Goal: Information Seeking & Learning: Learn about a topic

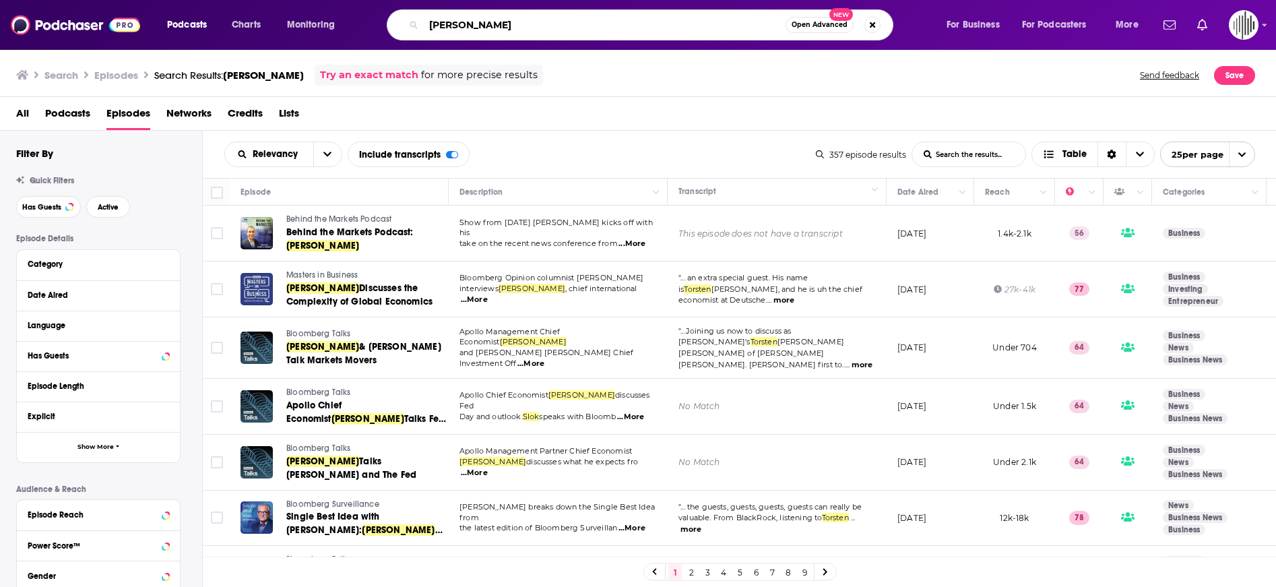
drag, startPoint x: 518, startPoint y: 28, endPoint x: 371, endPoint y: 38, distance: 148.0
click at [371, 38] on div "Podcasts Charts Monitoring torsten slok Open Advanced New For Business For Podc…" at bounding box center [655, 24] width 994 height 31
type input "all in"
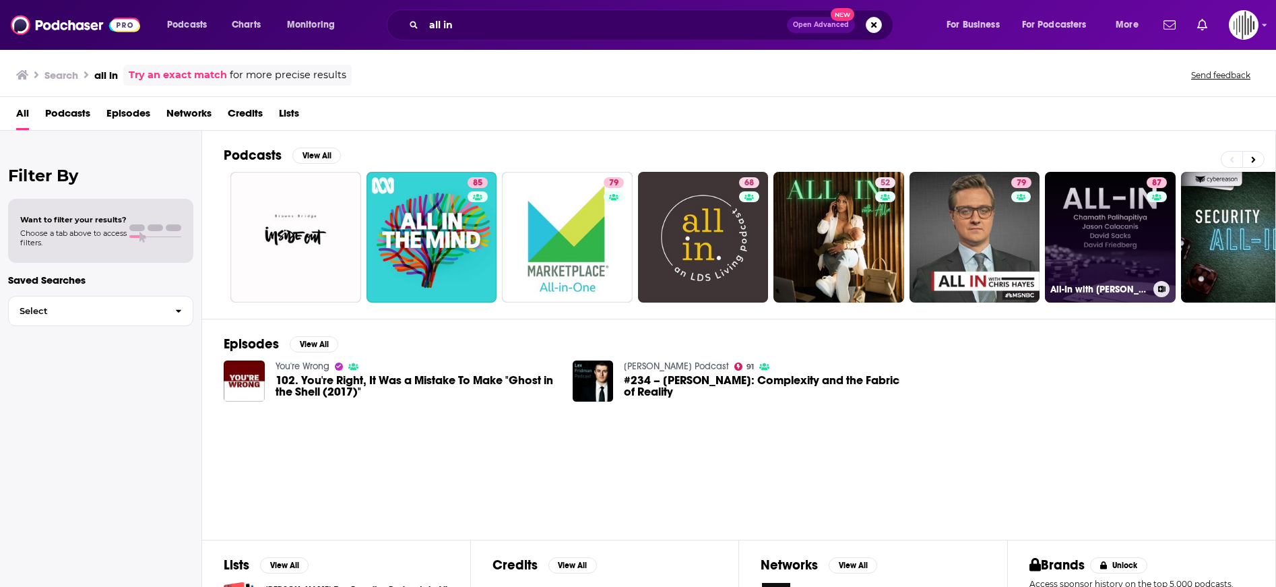
click at [1113, 211] on link "87 All-In with [PERSON_NAME], [PERSON_NAME] & [PERSON_NAME]" at bounding box center [1110, 237] width 131 height 131
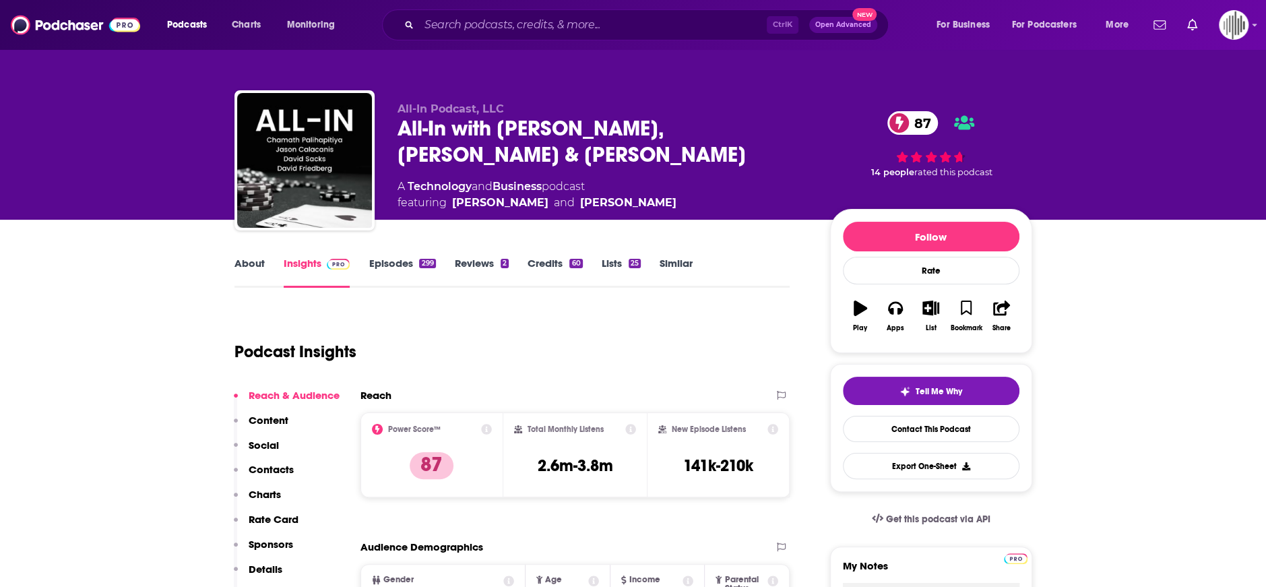
scroll to position [135, 0]
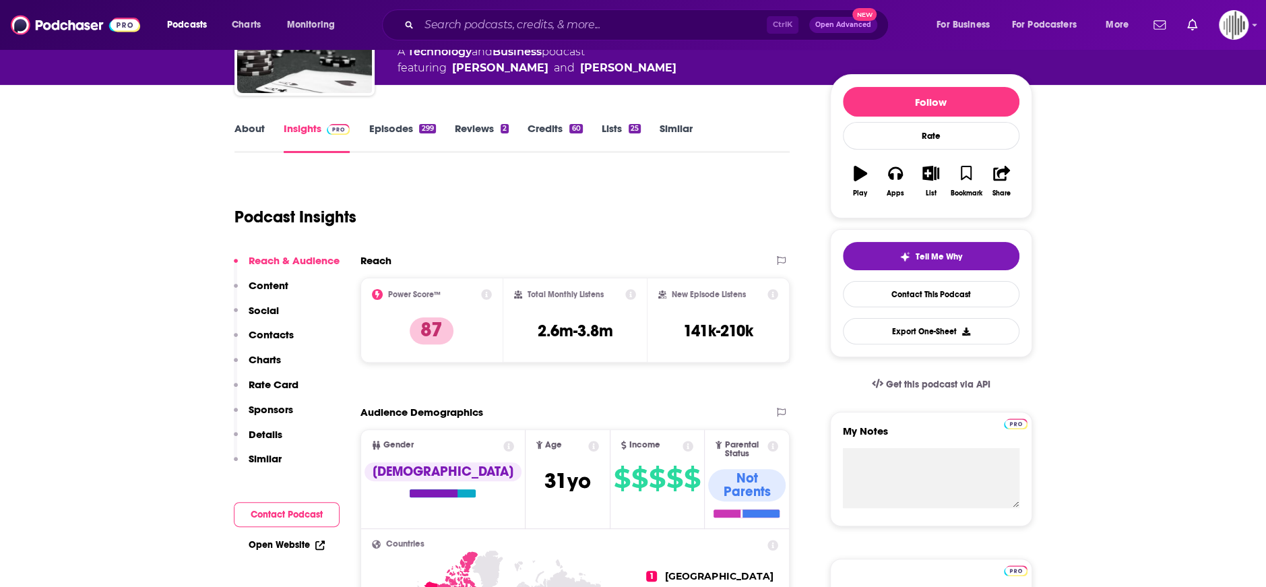
click at [390, 131] on link "Episodes 299" at bounding box center [402, 137] width 67 height 31
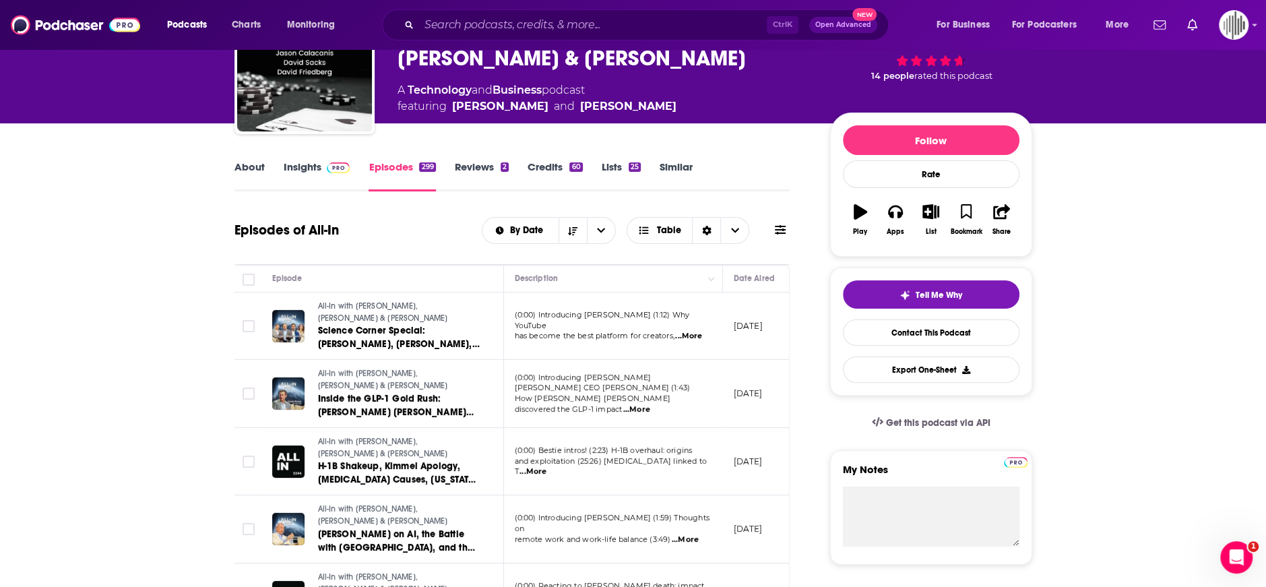
scroll to position [135, 0]
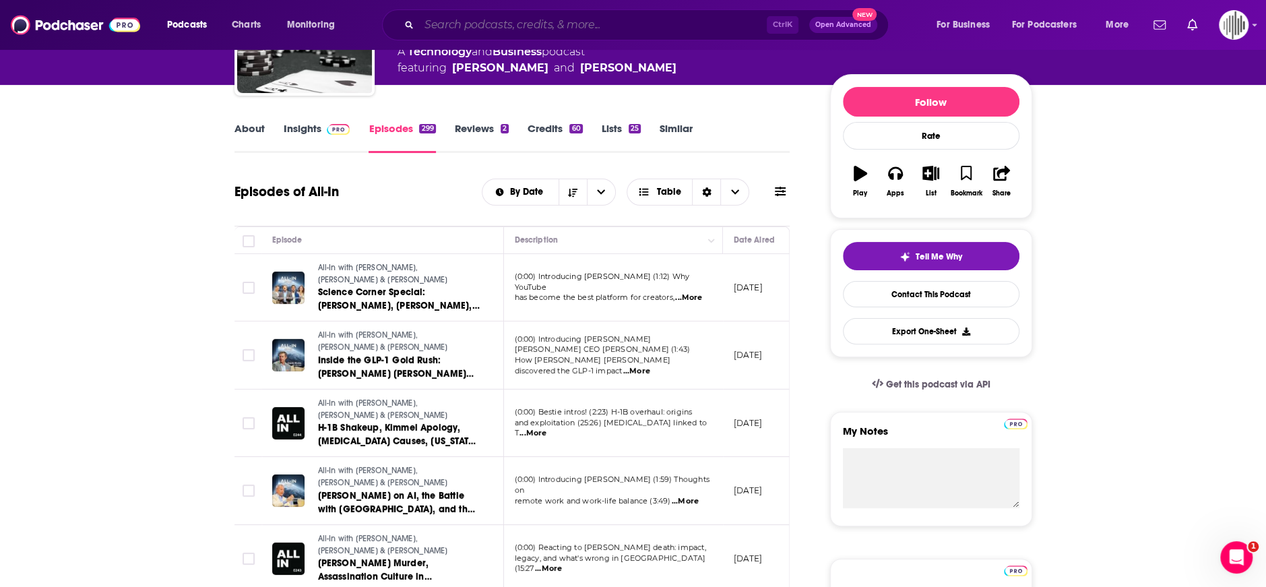
click at [452, 32] on input "Search podcasts, credits, & more..." at bounding box center [593, 25] width 348 height 22
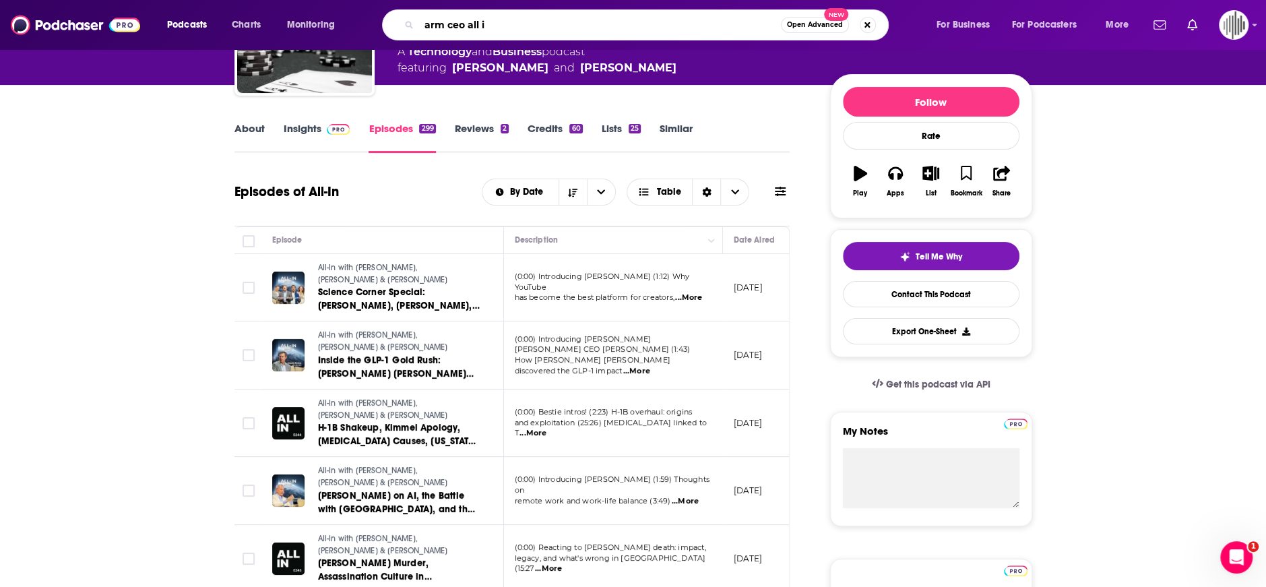
type input "arm ceo all in"
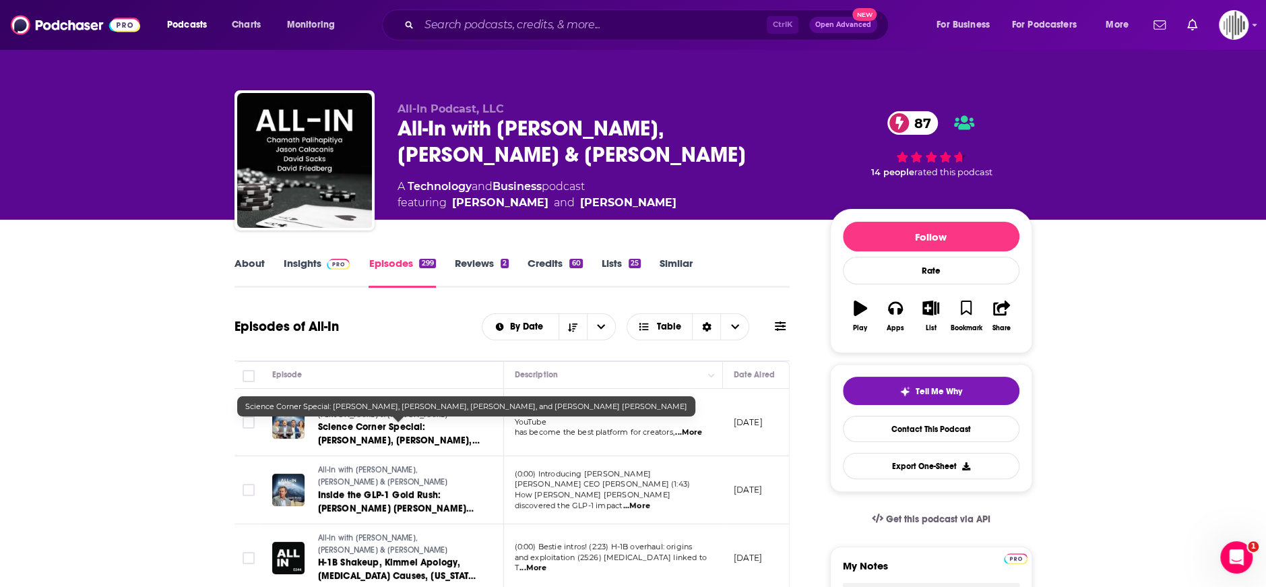
click at [373, 435] on span "Science Corner Special: [PERSON_NAME], [PERSON_NAME], [PERSON_NAME], and [PERSO…" at bounding box center [399, 447] width 162 height 52
